Goal: Communication & Community: Answer question/provide support

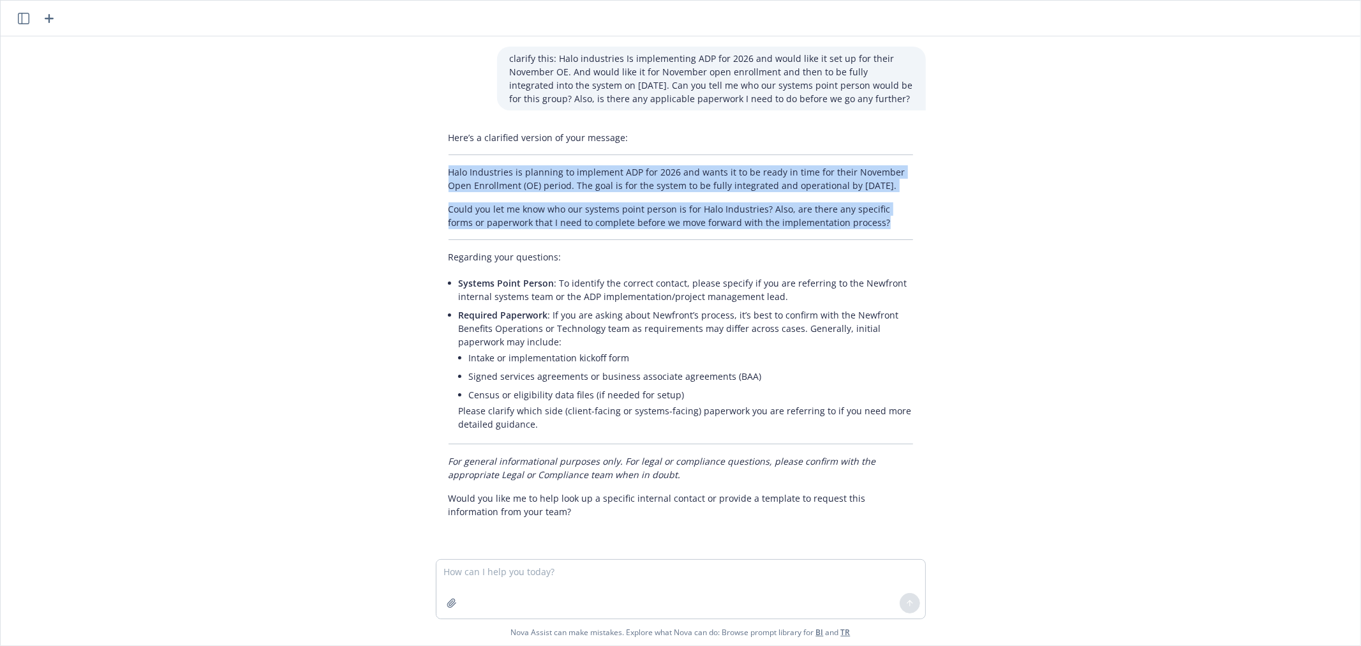
scroll to position [8, 0]
